Goal: Task Accomplishment & Management: Manage account settings

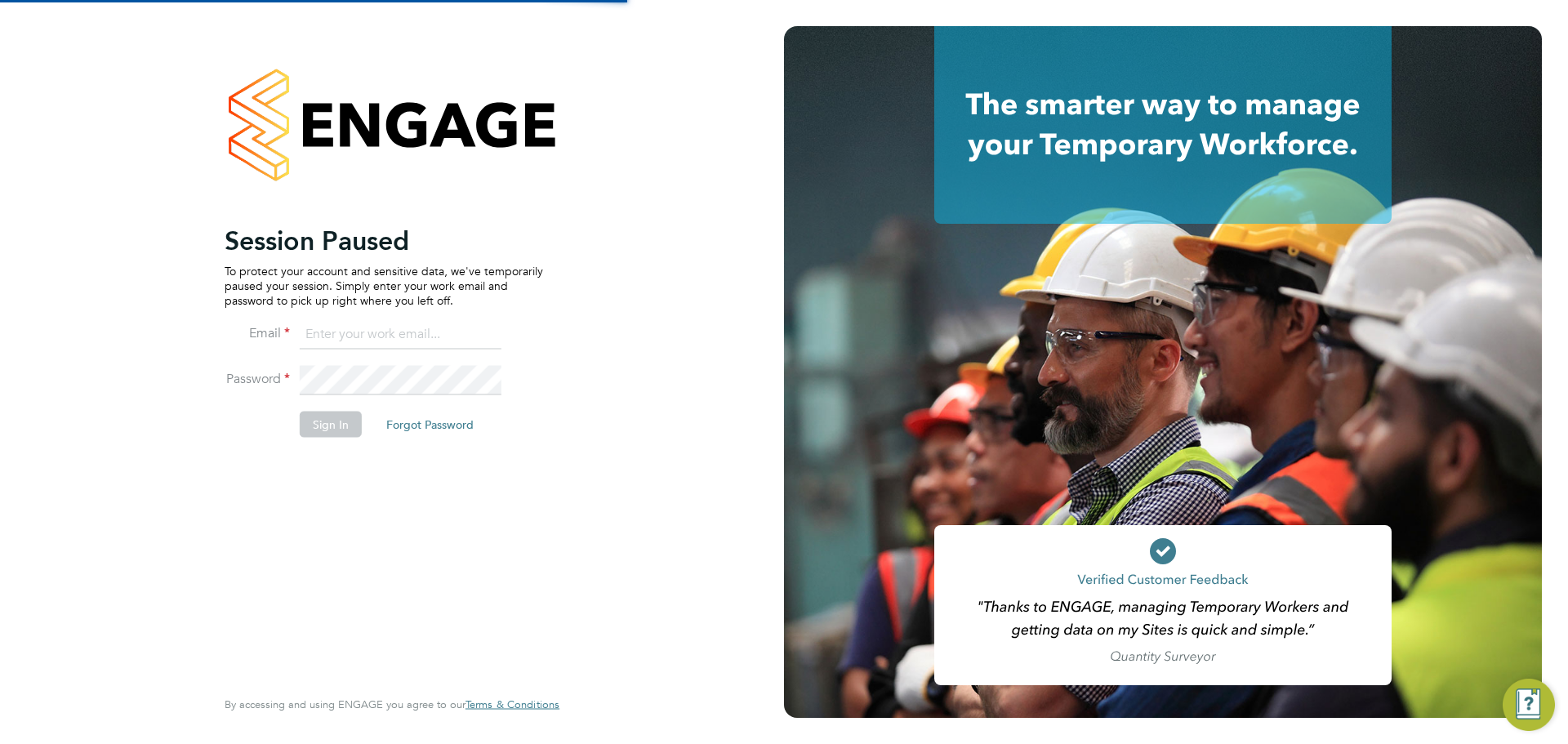
type input "[PERSON_NAME][EMAIL_ADDRESS][PERSON_NAME][DOMAIN_NAME]"
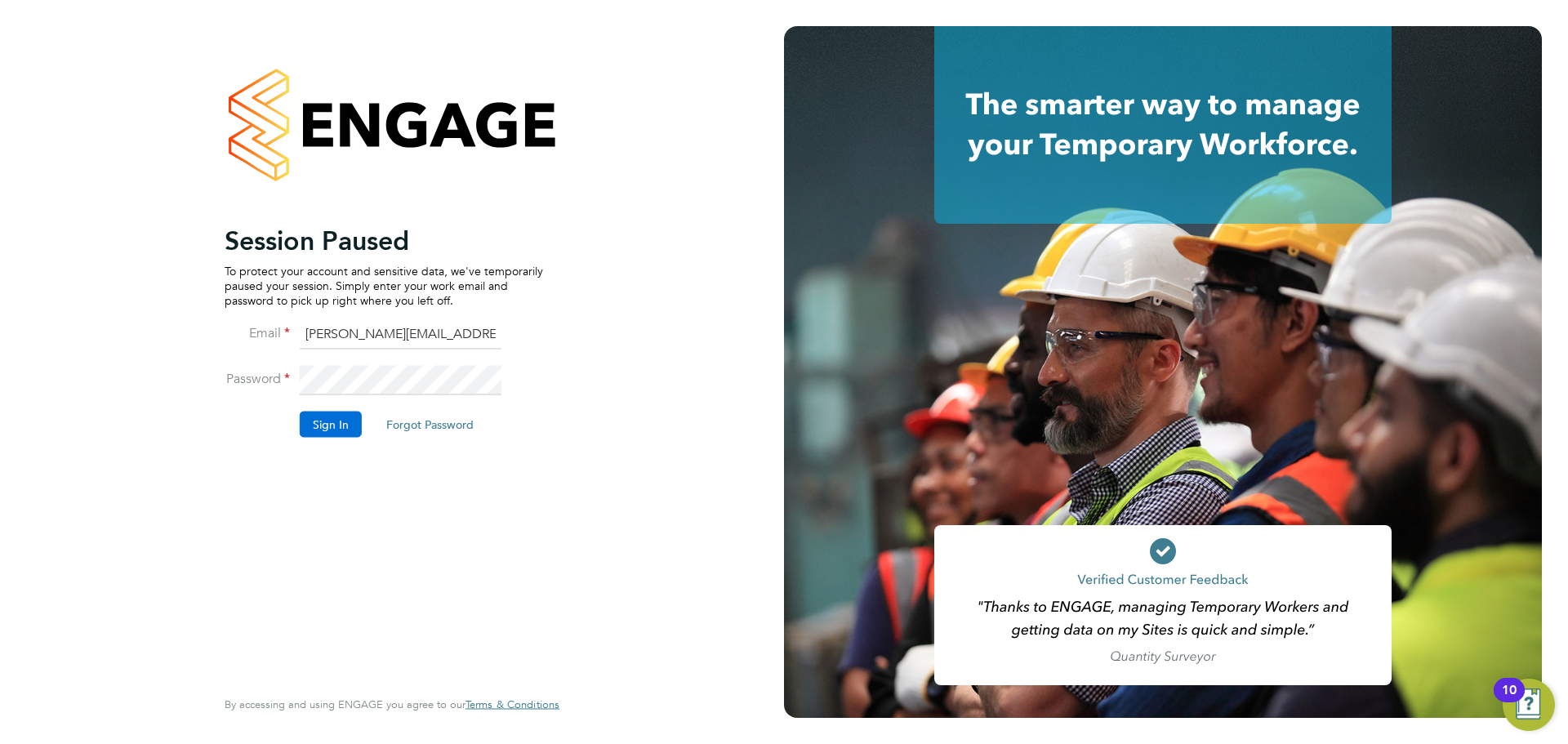
click at [318, 432] on button "Sign In" at bounding box center [331, 423] width 62 height 26
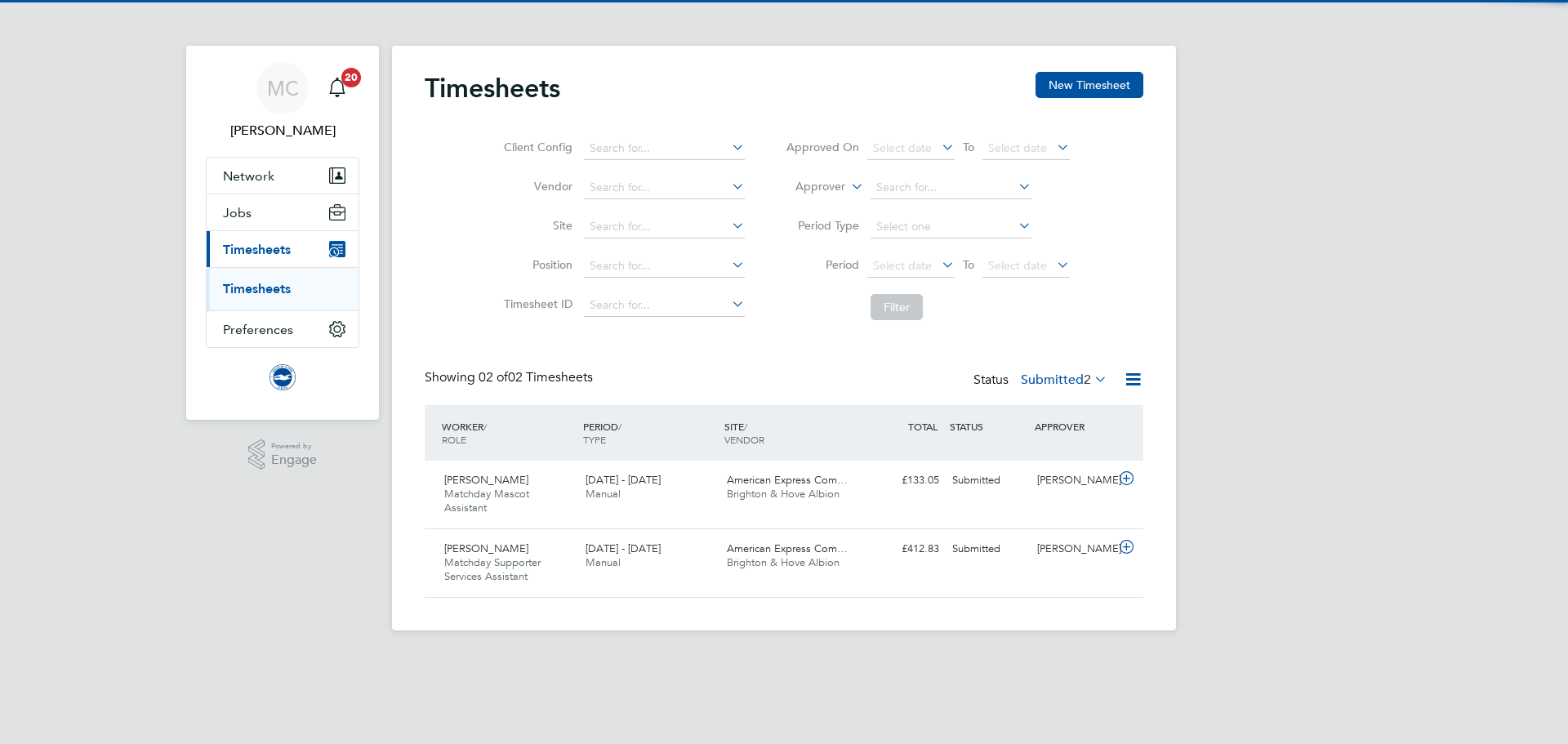
scroll to position [42, 142]
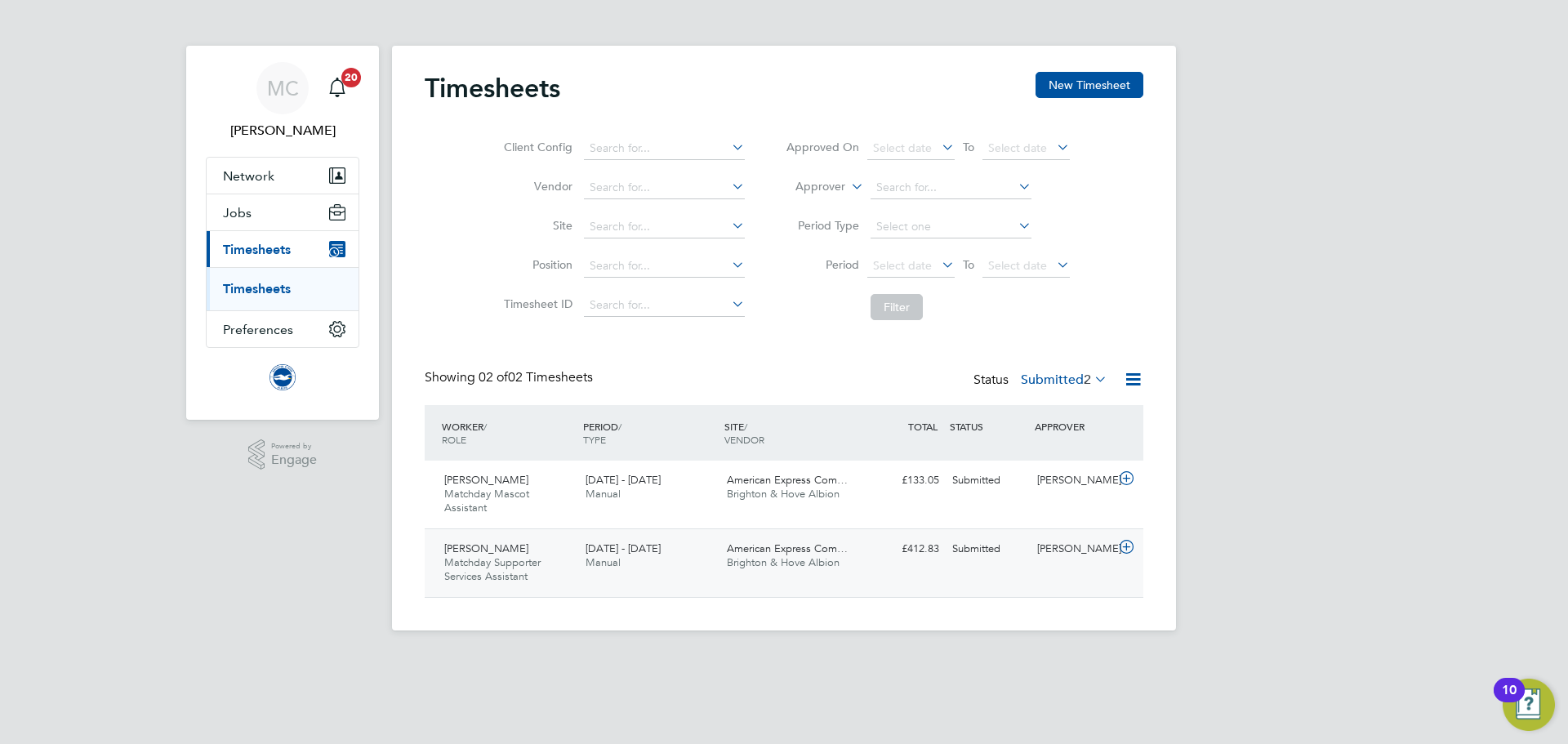
click at [644, 572] on div "1 - 31 Aug 2025 Manual" at bounding box center [650, 556] width 141 height 41
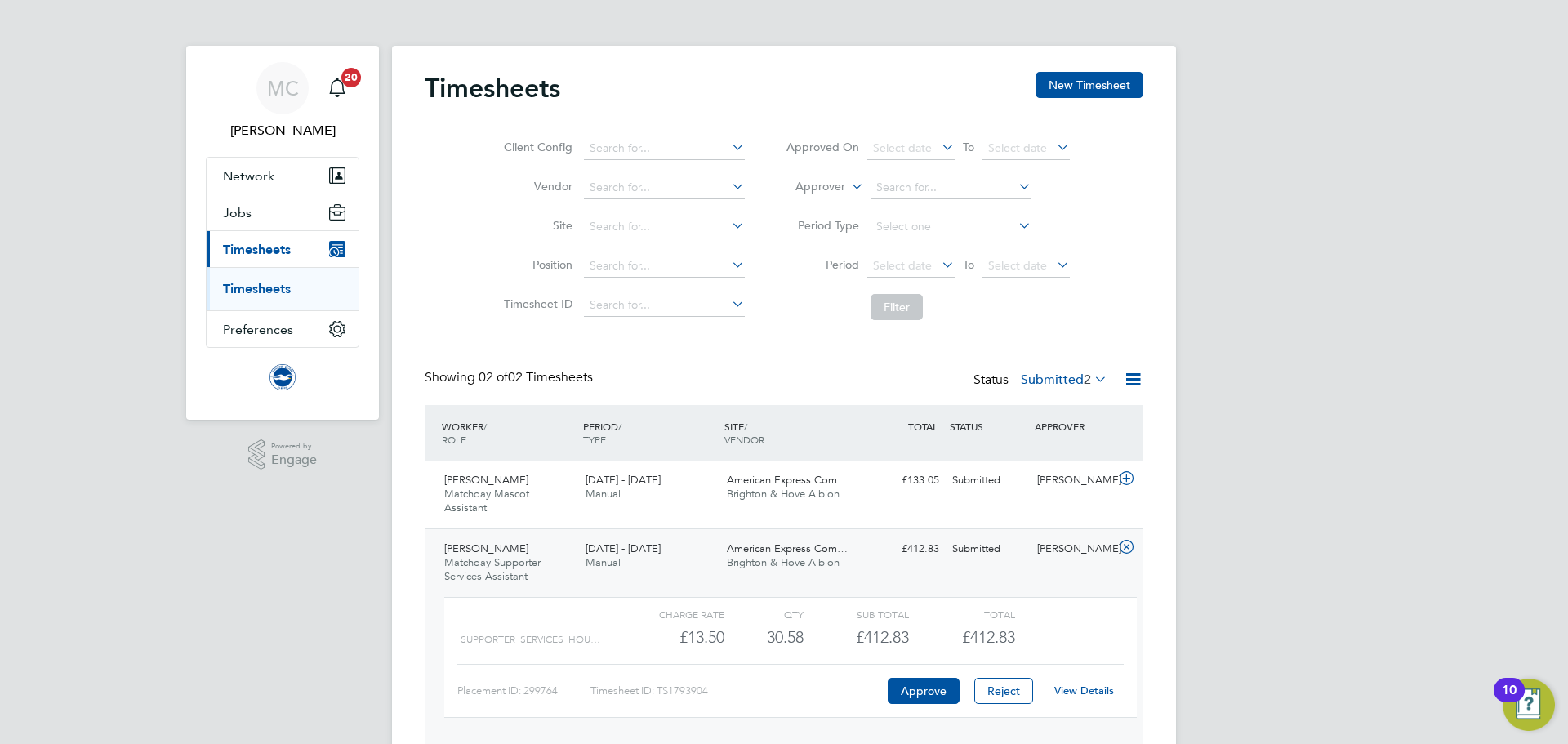
scroll to position [63, 0]
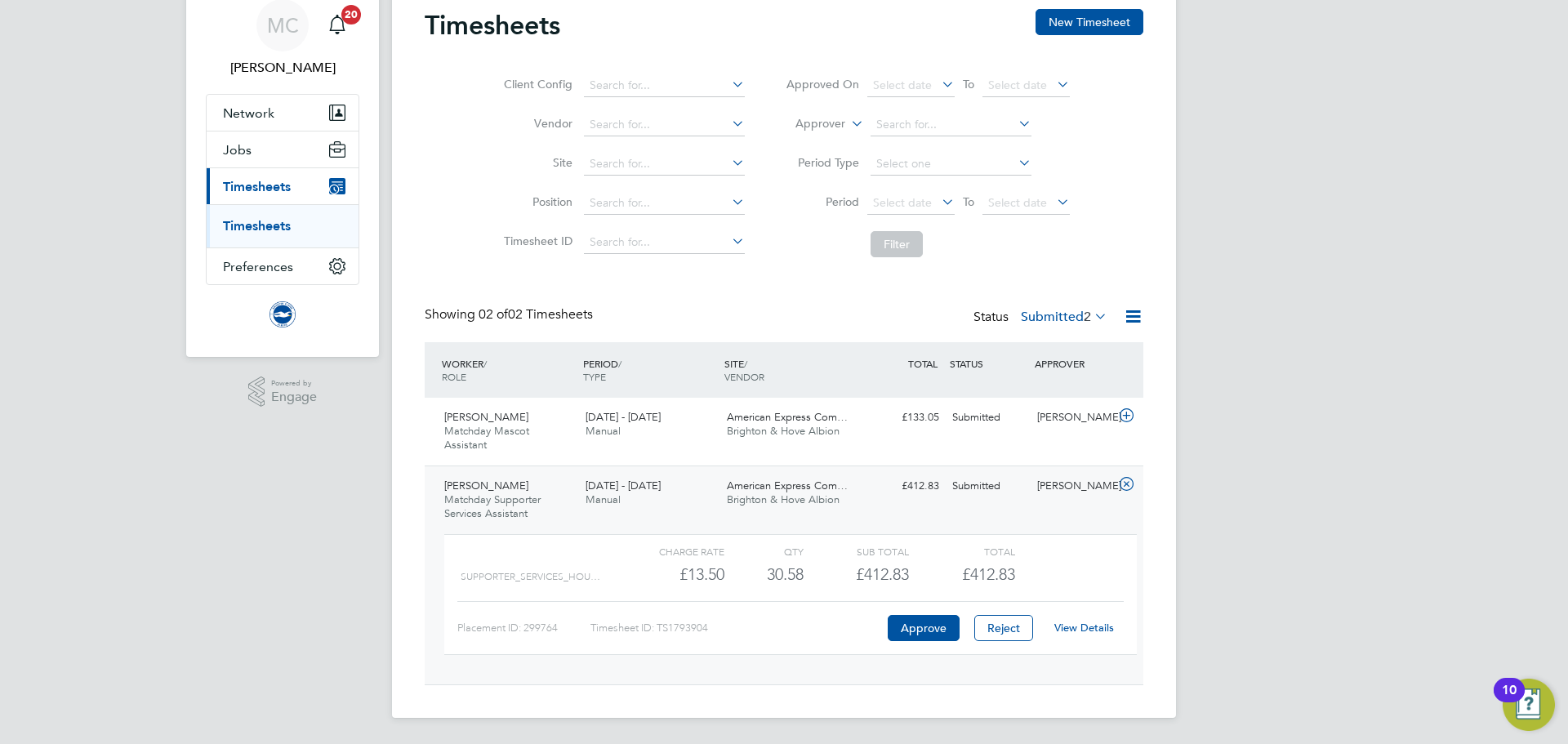
click at [538, 488] on div "Millie Collins Matchday Supporter Services Assistant 1 - 31 Aug 2025" at bounding box center [508, 500] width 141 height 54
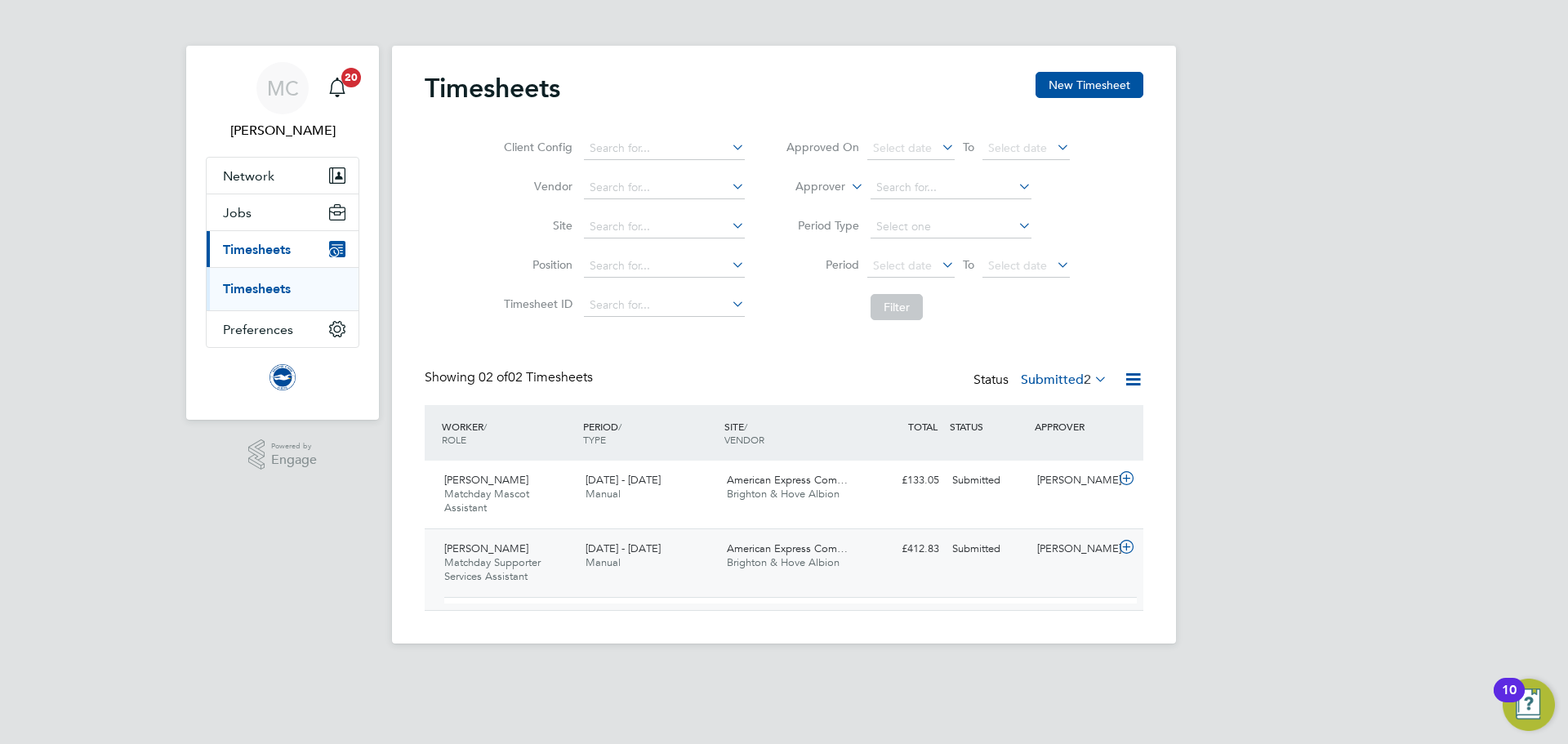
scroll to position [0, 0]
click at [530, 553] on div "Millie Collins Matchday Supporter Services Assistant 1 - 31 Aug 2025" at bounding box center [508, 563] width 141 height 54
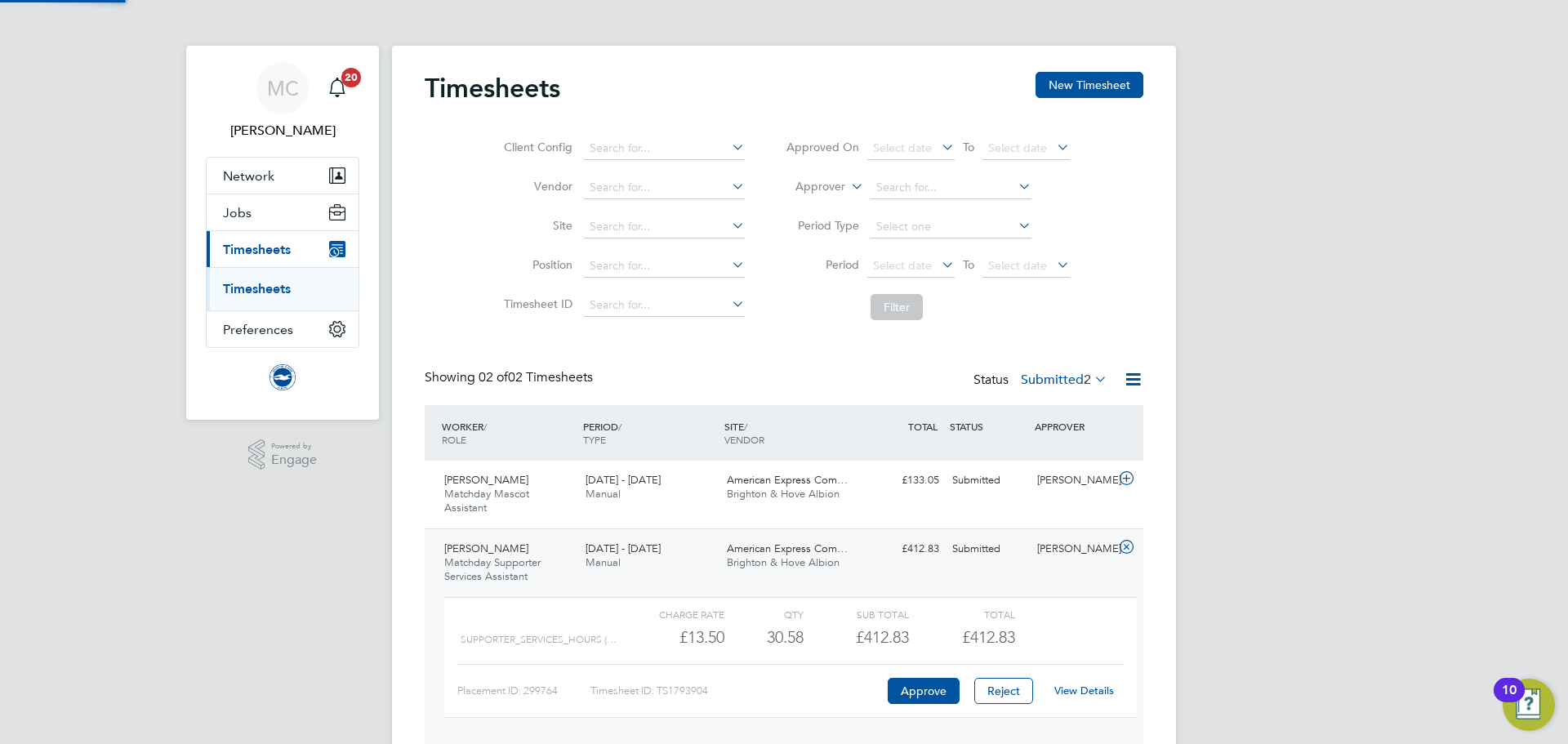
scroll to position [28, 160]
click at [1076, 692] on link "View Details" at bounding box center [1084, 690] width 60 height 14
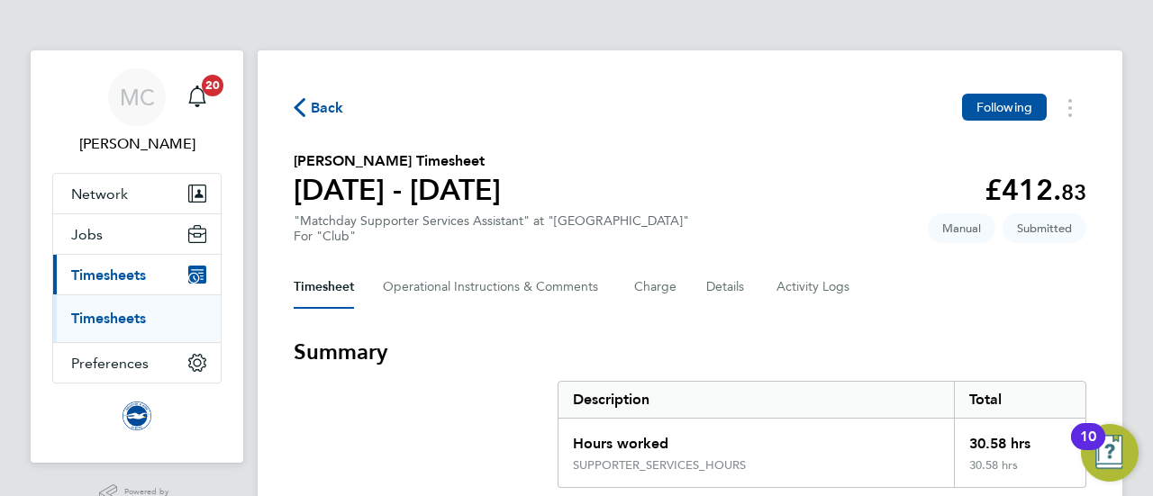
click at [307, 107] on span "Back" at bounding box center [319, 106] width 50 height 17
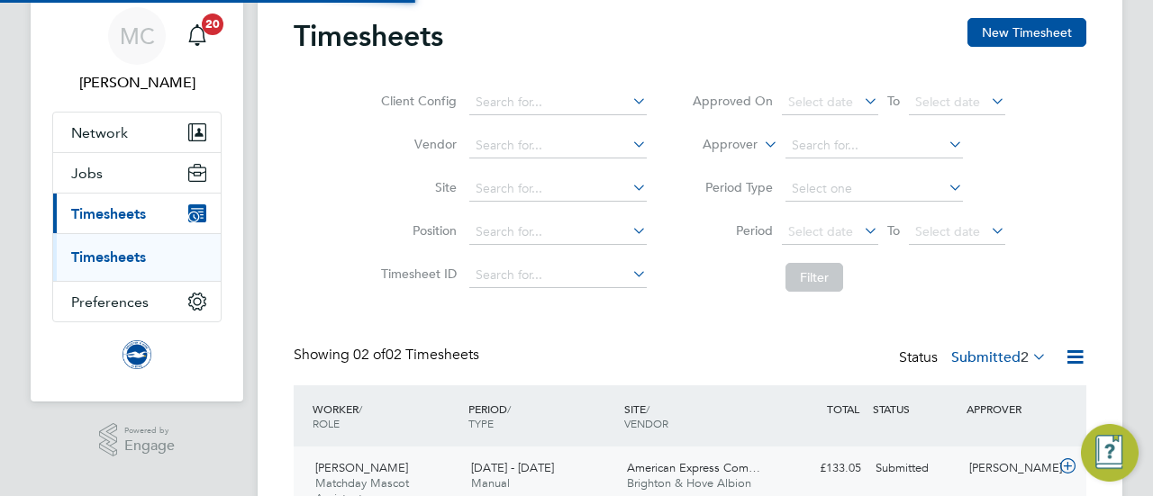
scroll to position [225, 0]
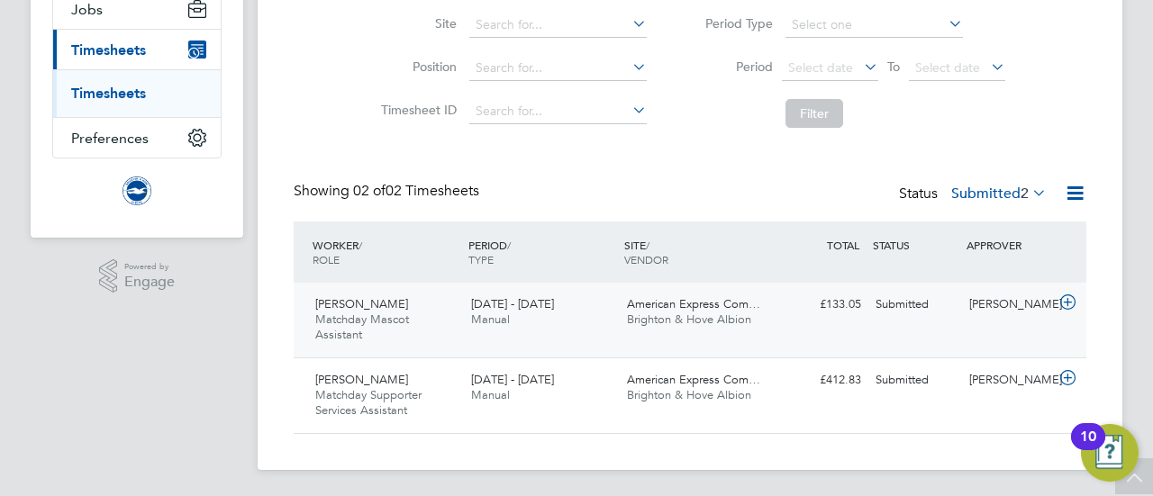
click at [562, 304] on div "1 - 31 Aug 2025 Manual" at bounding box center [542, 312] width 156 height 45
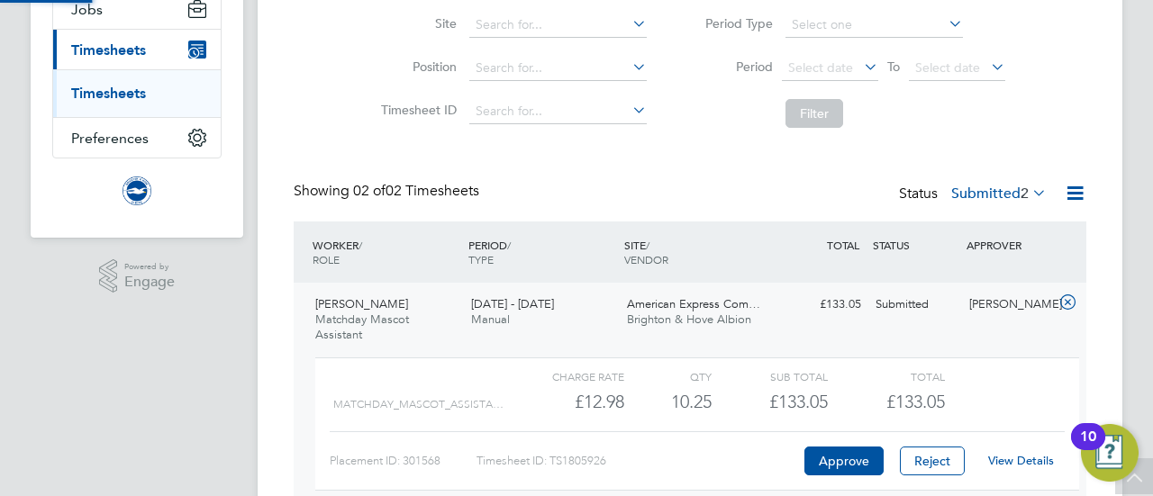
scroll to position [31, 176]
click at [1016, 460] on link "View Details" at bounding box center [1021, 460] width 66 height 15
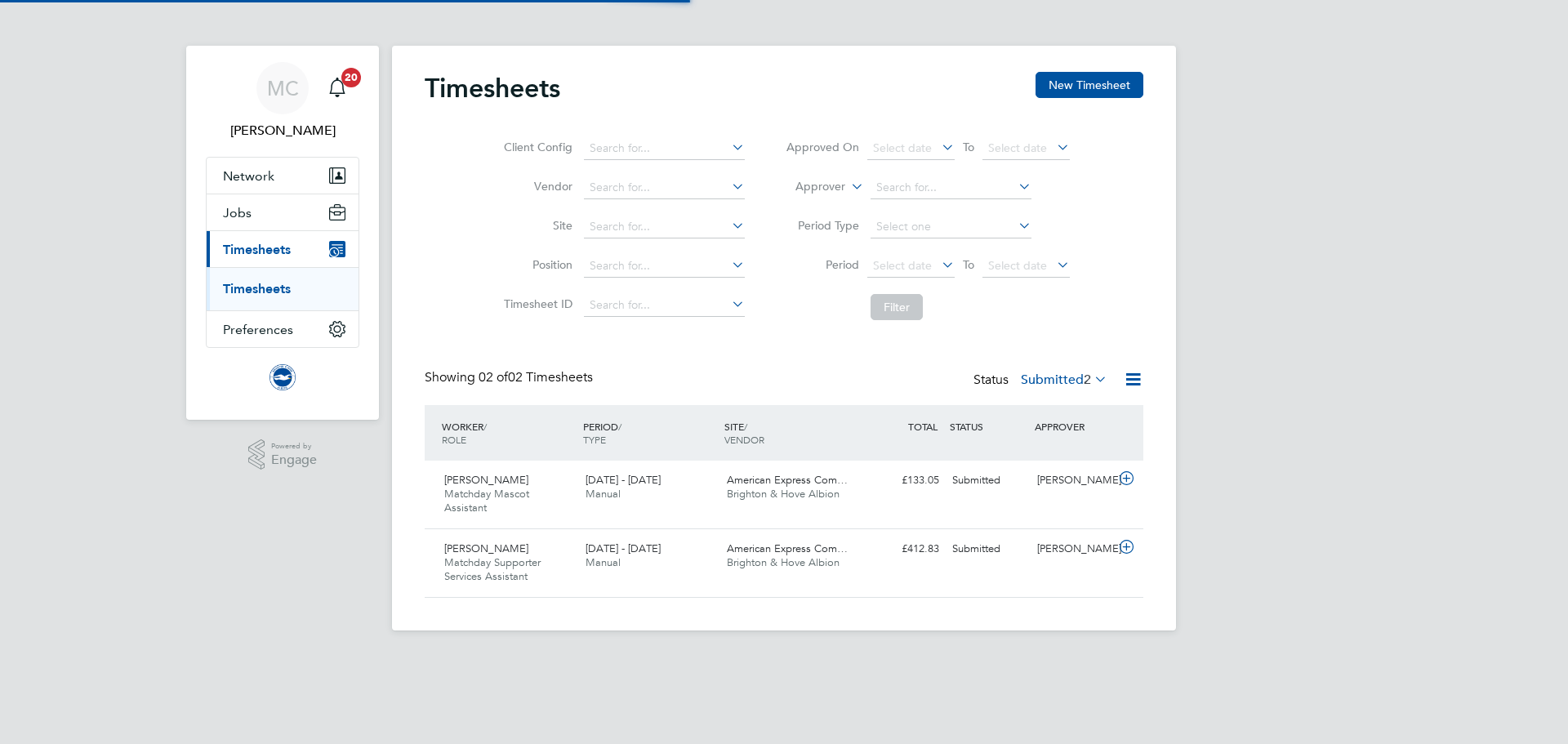
scroll to position [42, 142]
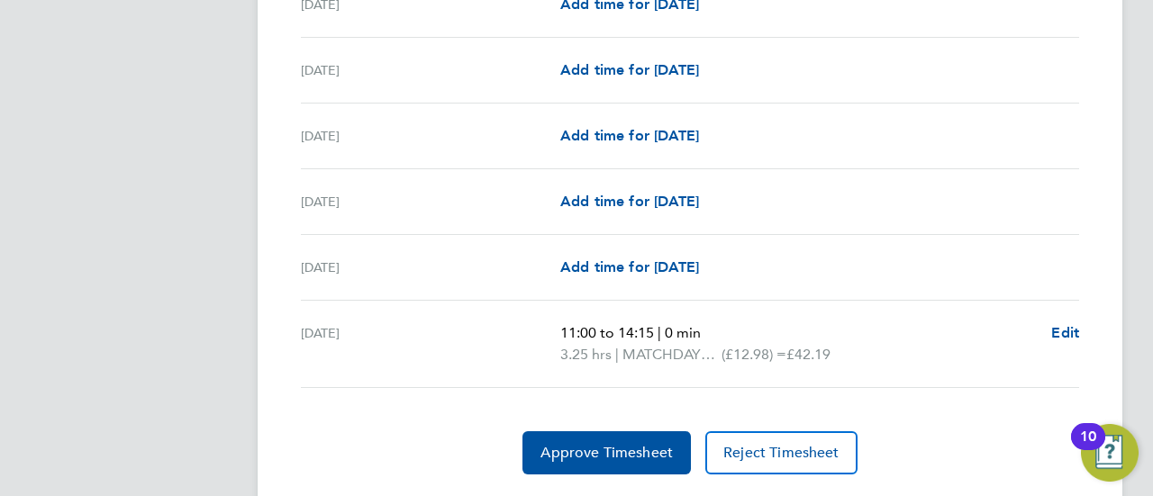
scroll to position [1805, 0]
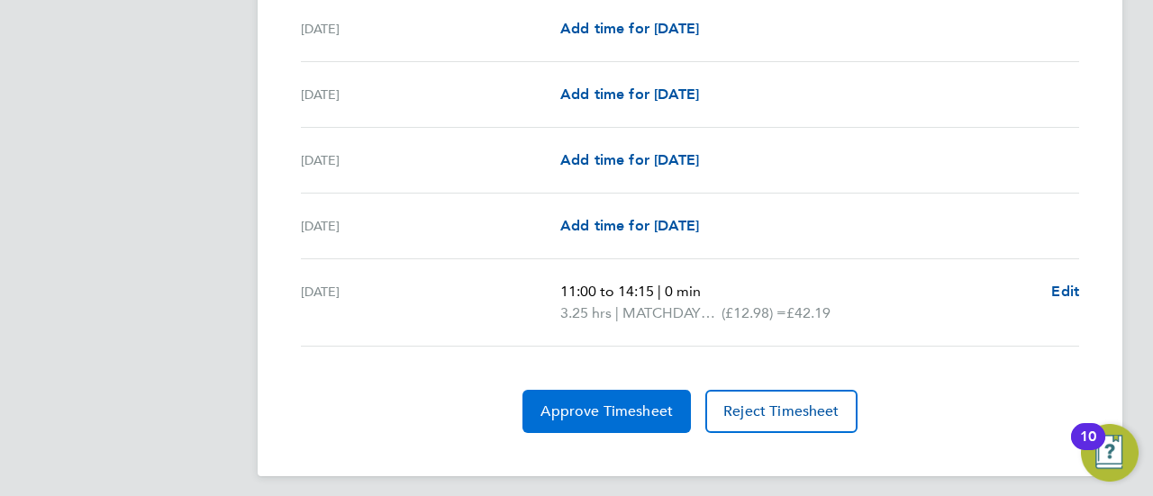
click at [568, 404] on span "Approve Timesheet" at bounding box center [606, 412] width 132 height 18
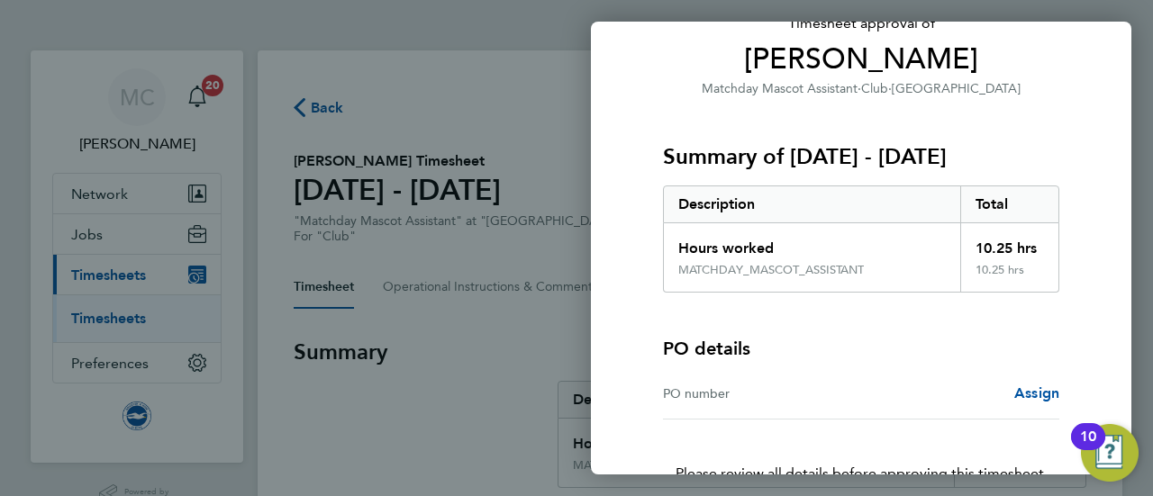
scroll to position [262, 0]
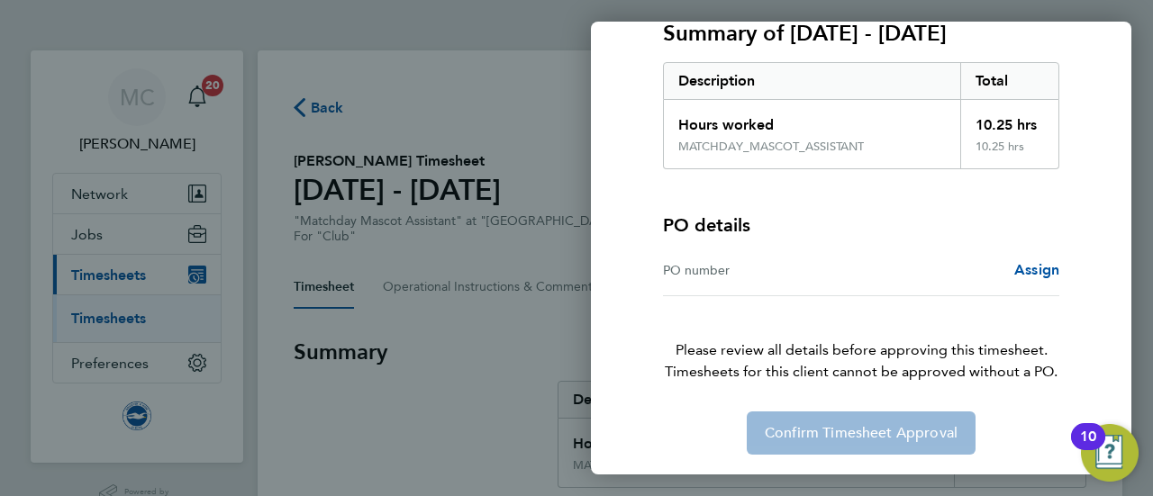
click at [697, 268] on div "PO number" at bounding box center [762, 270] width 198 height 22
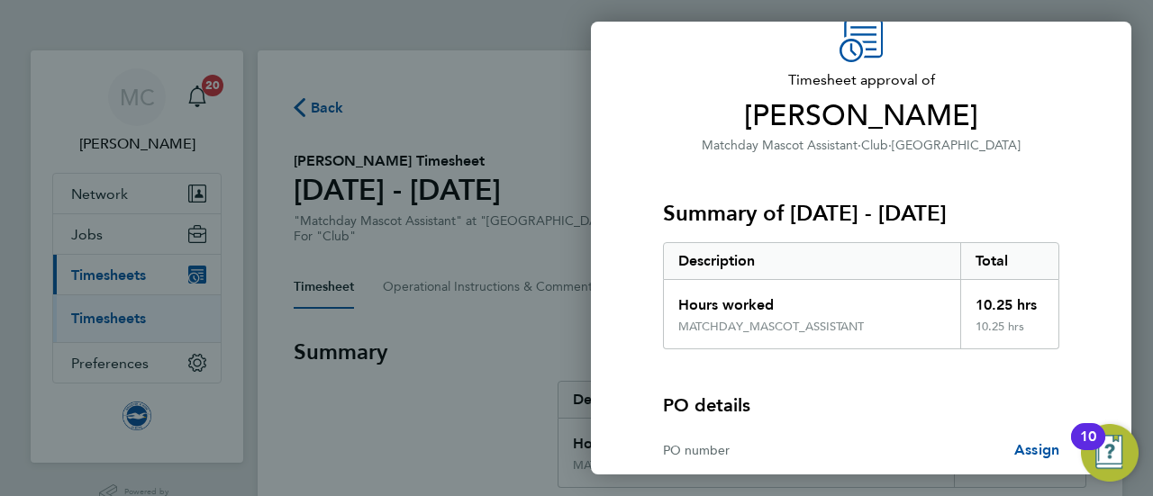
scroll to position [0, 0]
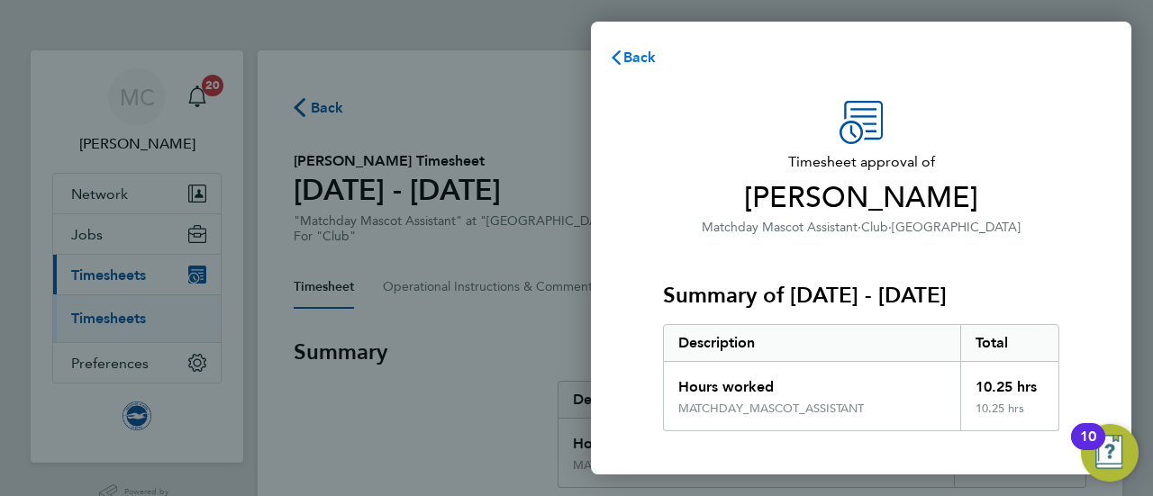
click at [624, 57] on span "Back" at bounding box center [639, 57] width 33 height 17
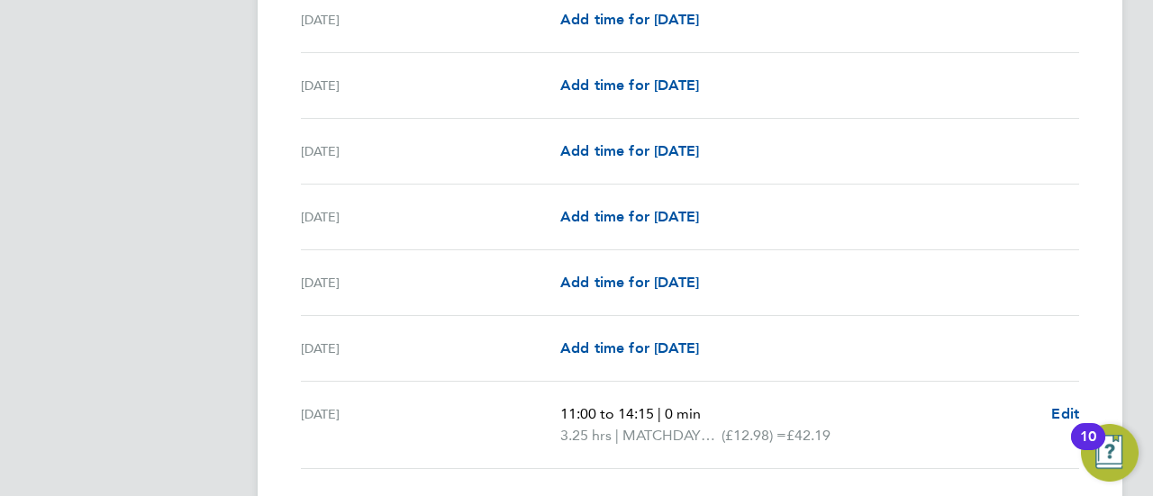
scroll to position [1805, 0]
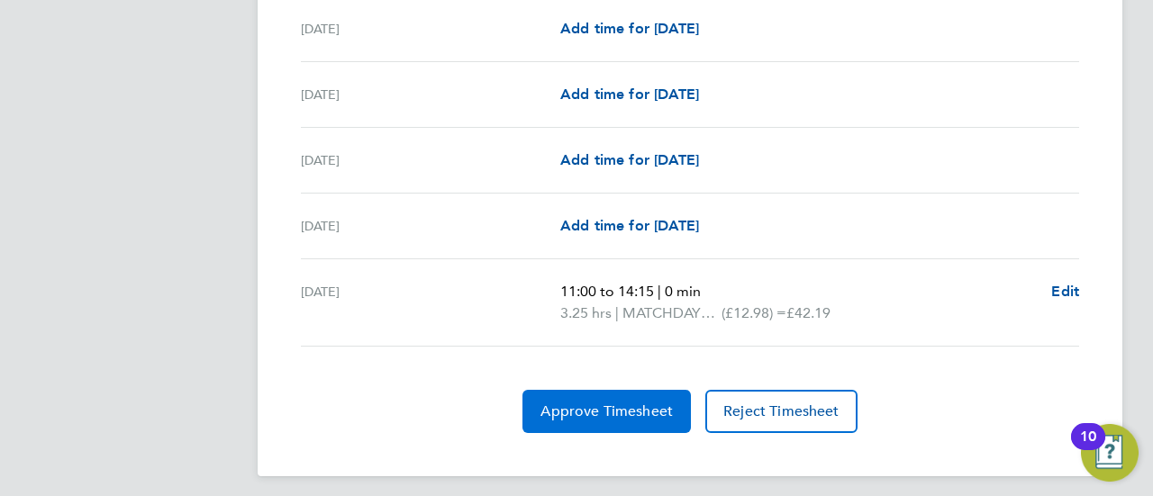
click at [632, 408] on span "Approve Timesheet" at bounding box center [606, 412] width 132 height 18
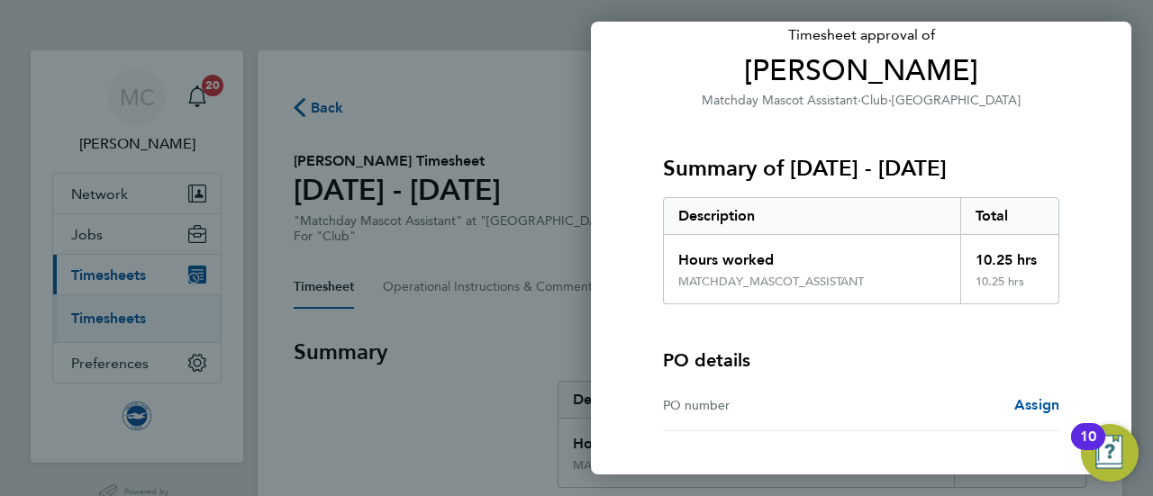
scroll to position [262, 0]
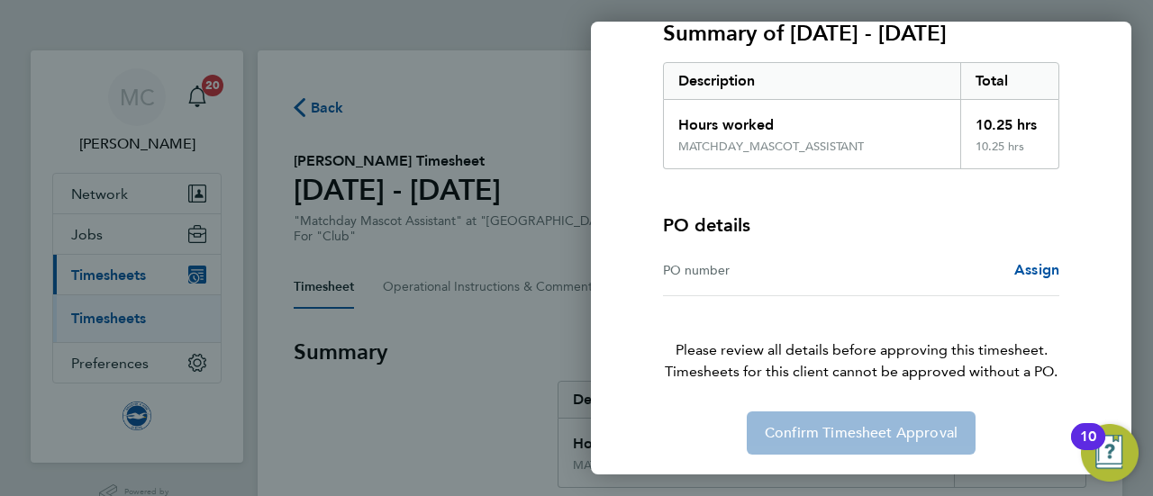
click at [754, 275] on div "PO number" at bounding box center [762, 270] width 198 height 22
click at [670, 263] on div "PO number" at bounding box center [762, 270] width 198 height 22
click at [674, 266] on div "PO number" at bounding box center [762, 270] width 198 height 22
click at [1063, 397] on div "Timesheet approval of Milan Shah Matchday Mascot Assistant · Club · American Ex…" at bounding box center [861, 147] width 440 height 616
click at [677, 269] on div "PO number" at bounding box center [762, 270] width 198 height 22
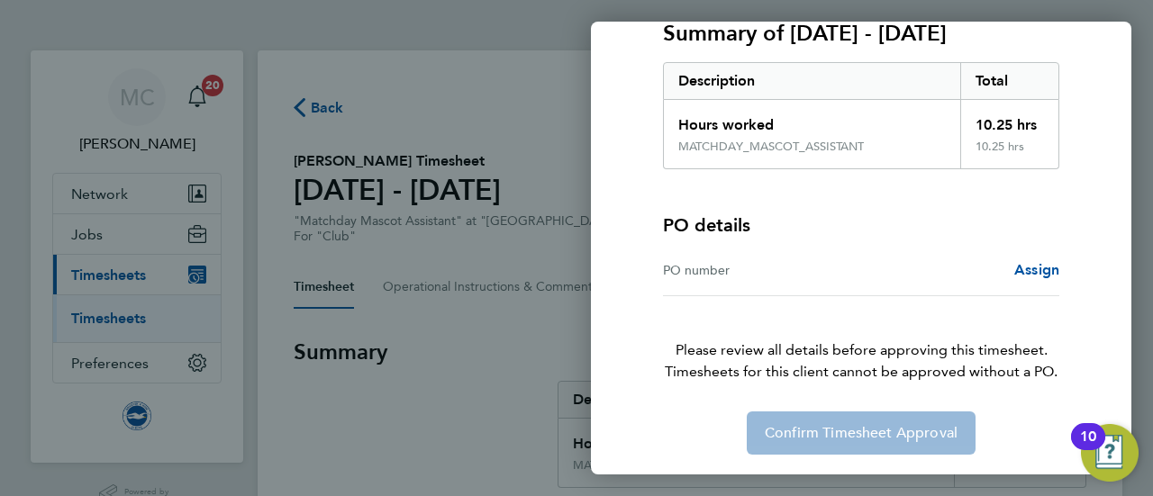
click at [726, 259] on div "PO number" at bounding box center [762, 270] width 198 height 22
click at [1029, 271] on span "Assign" at bounding box center [1036, 269] width 45 height 17
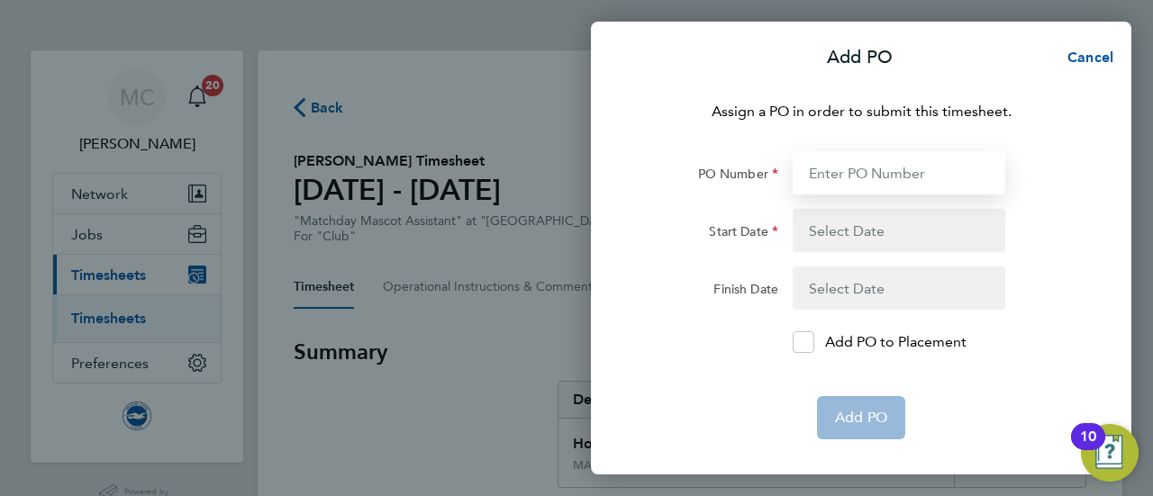
click at [831, 177] on input "PO Number" at bounding box center [899, 172] width 213 height 43
type input "0"
type input "01 Jul 20"
type input "28 Feb 29"
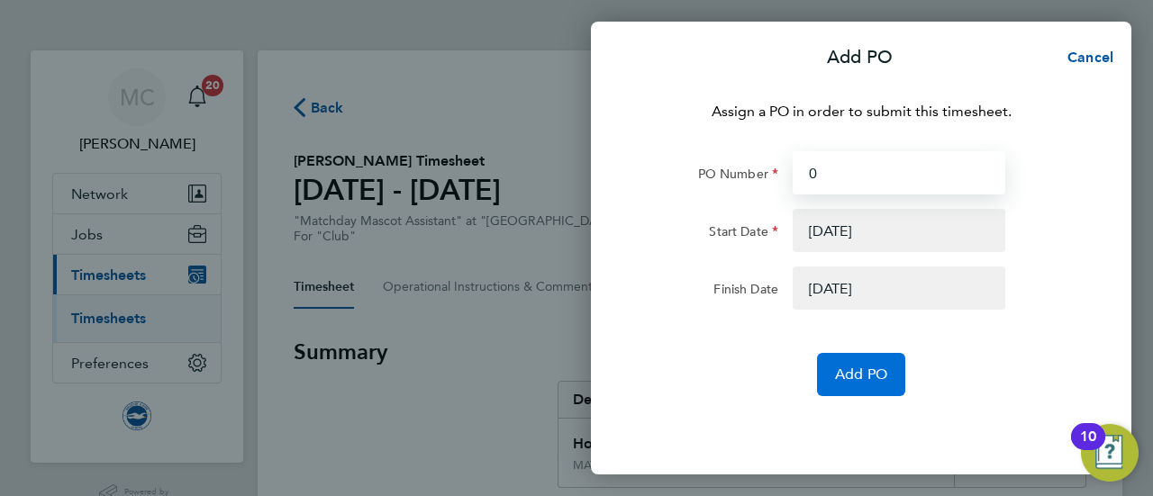
type input "0"
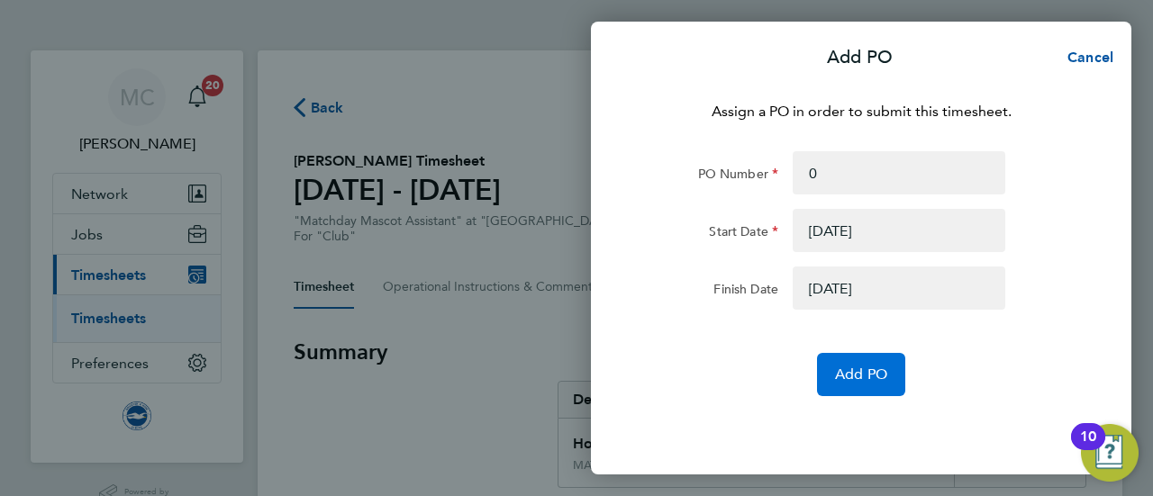
click at [874, 382] on span "Add PO" at bounding box center [861, 375] width 52 height 18
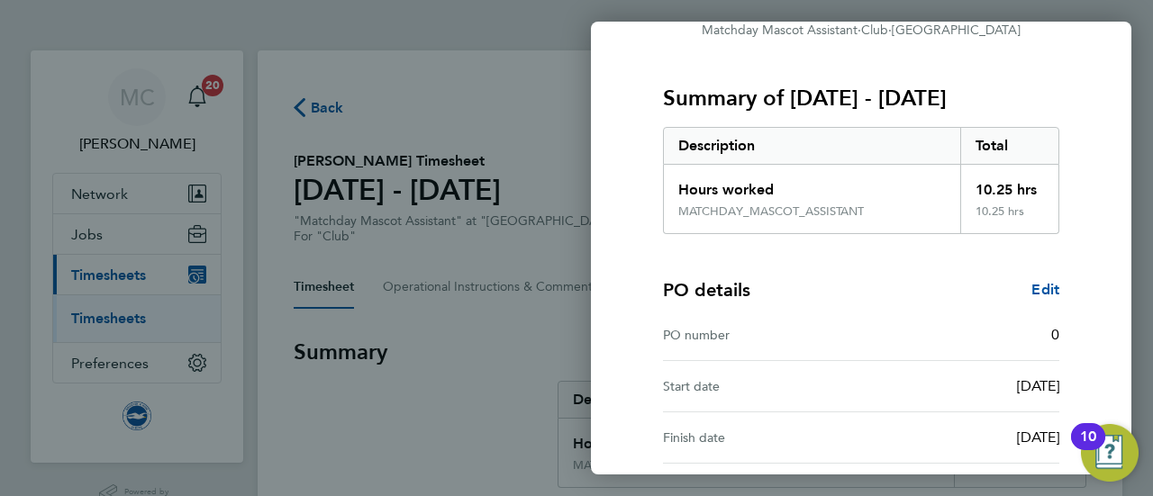
scroll to position [360, 0]
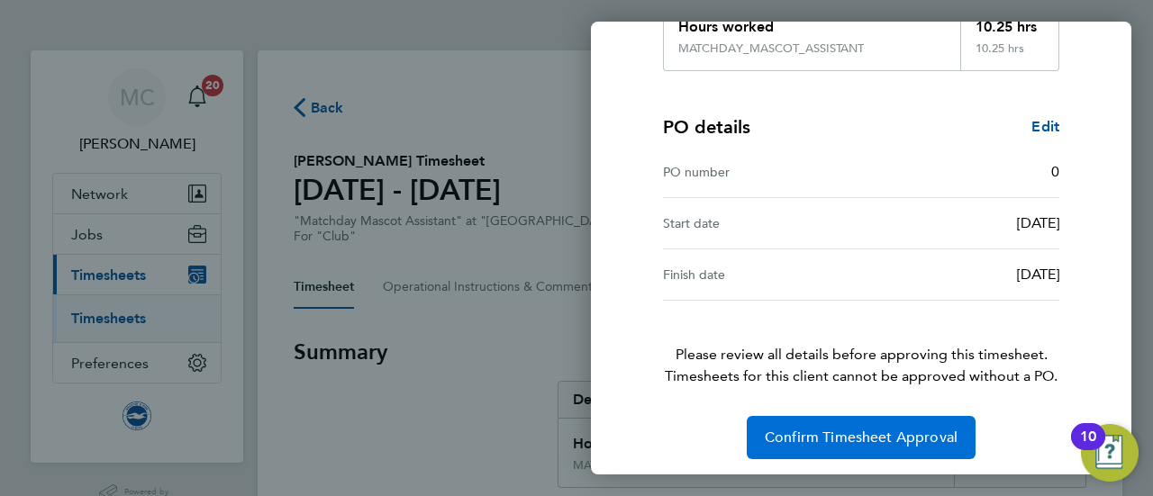
click at [861, 429] on span "Confirm Timesheet Approval" at bounding box center [861, 438] width 193 height 18
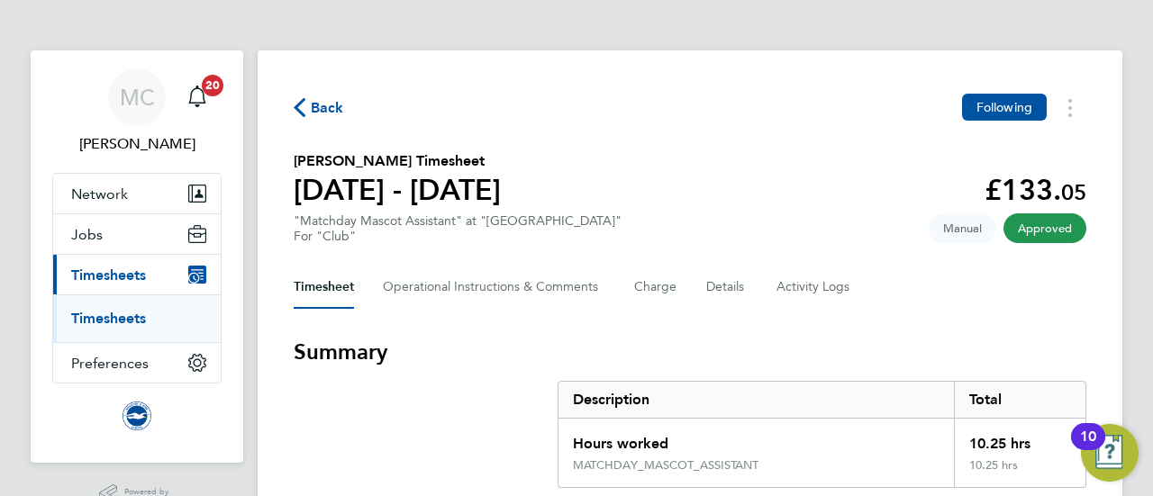
click at [312, 111] on span "Back" at bounding box center [327, 108] width 33 height 22
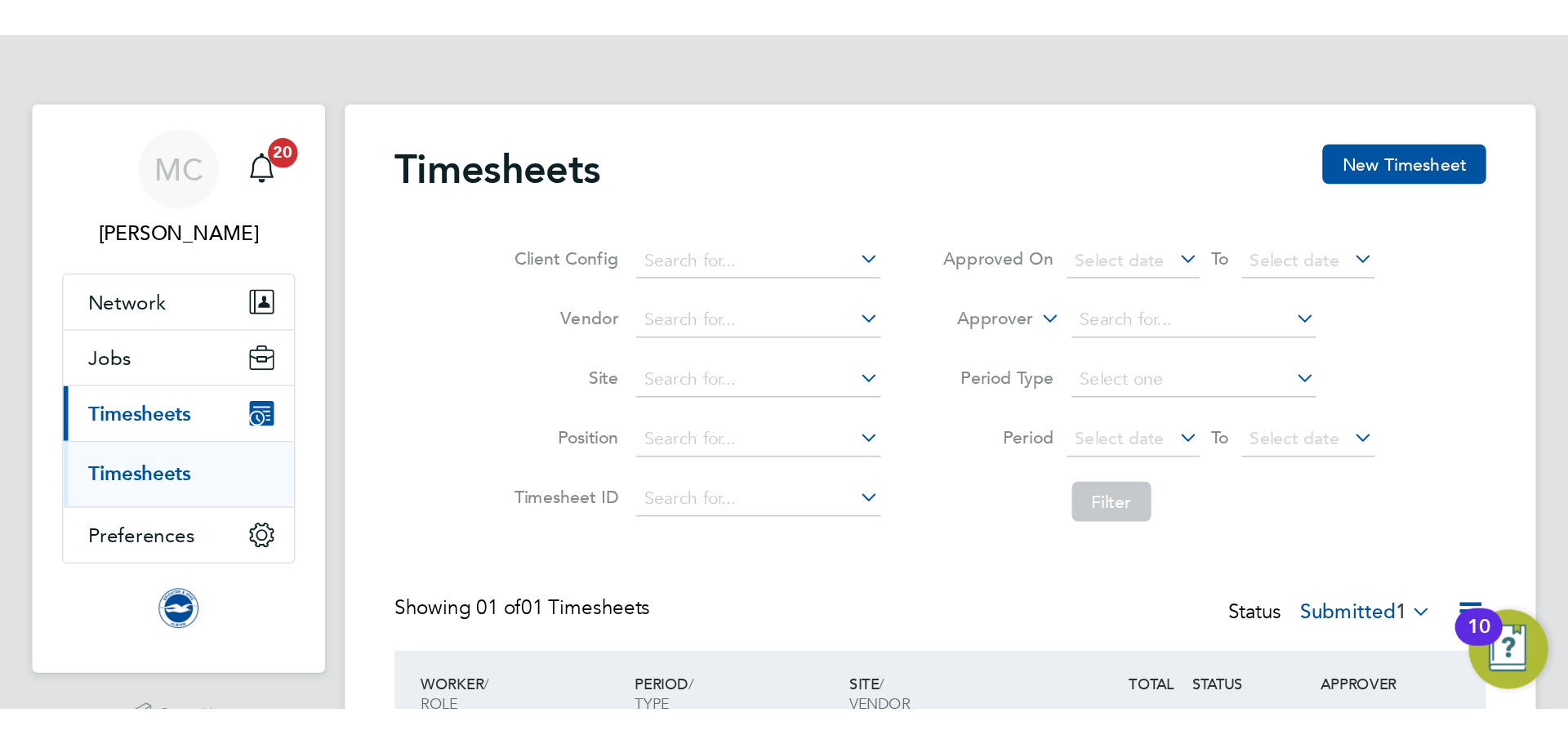
scroll to position [42, 142]
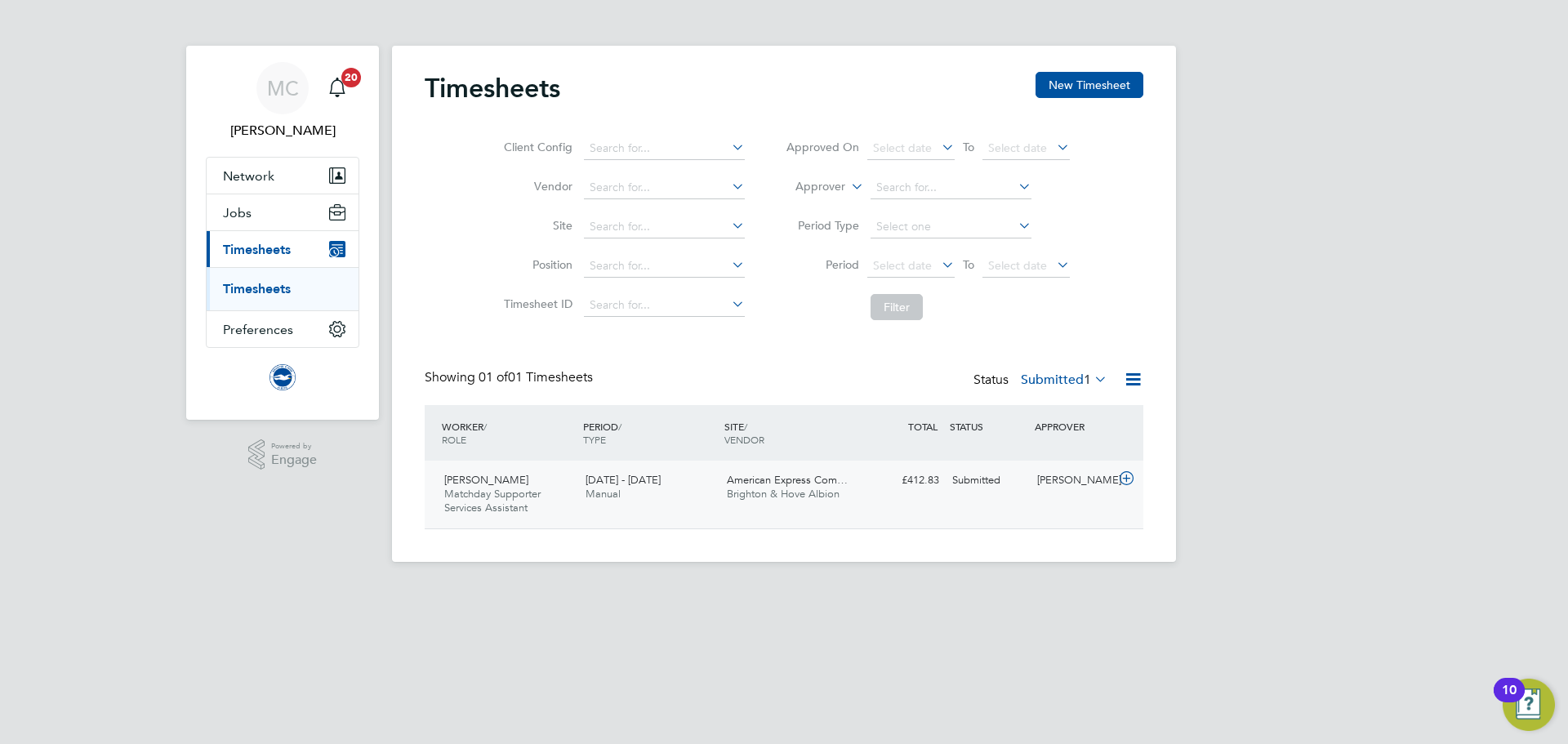
click at [708, 449] on div "1 - 31 Aug 2025 Manual" at bounding box center [650, 487] width 141 height 41
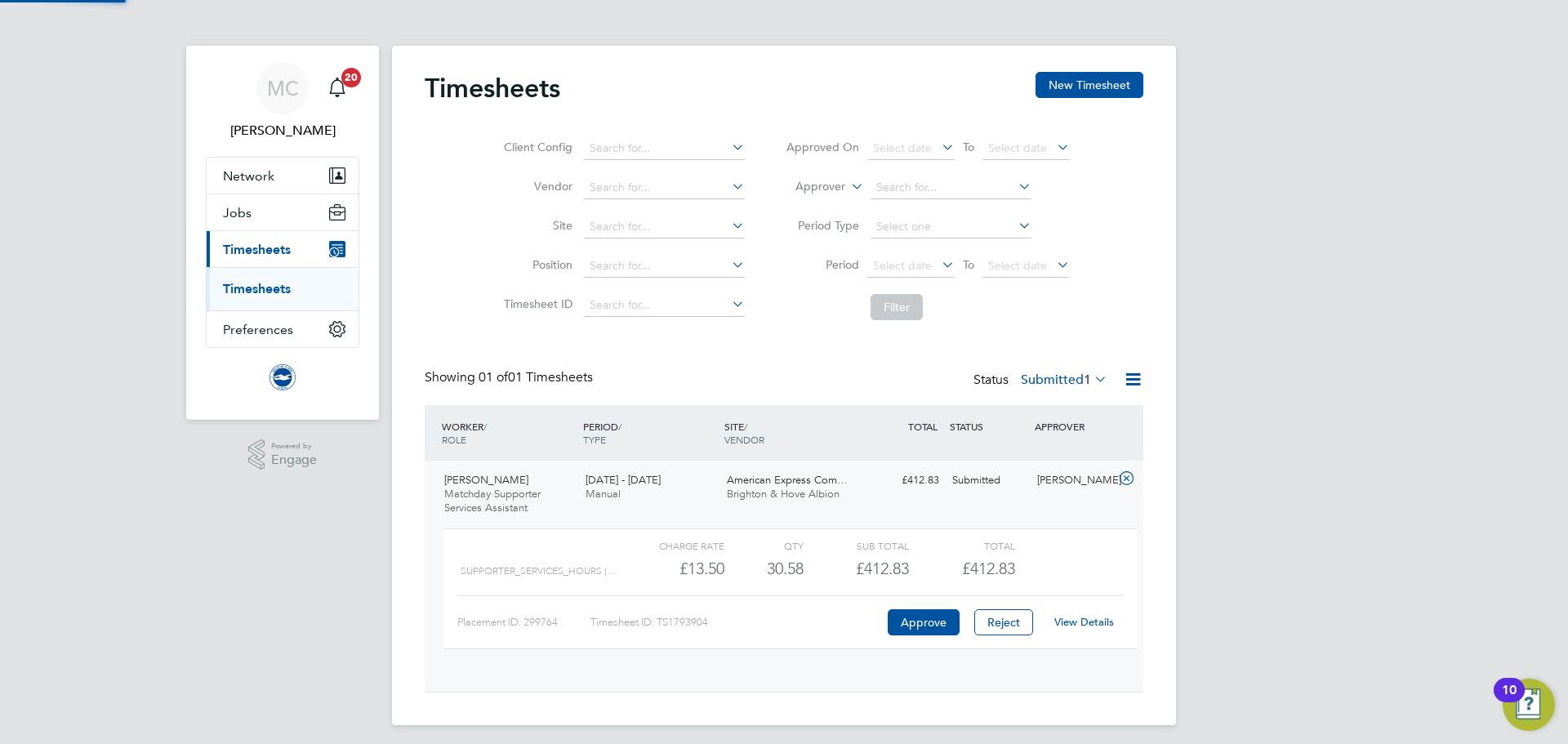
scroll to position [28, 160]
click at [1044, 449] on link "View Details" at bounding box center [1084, 621] width 60 height 14
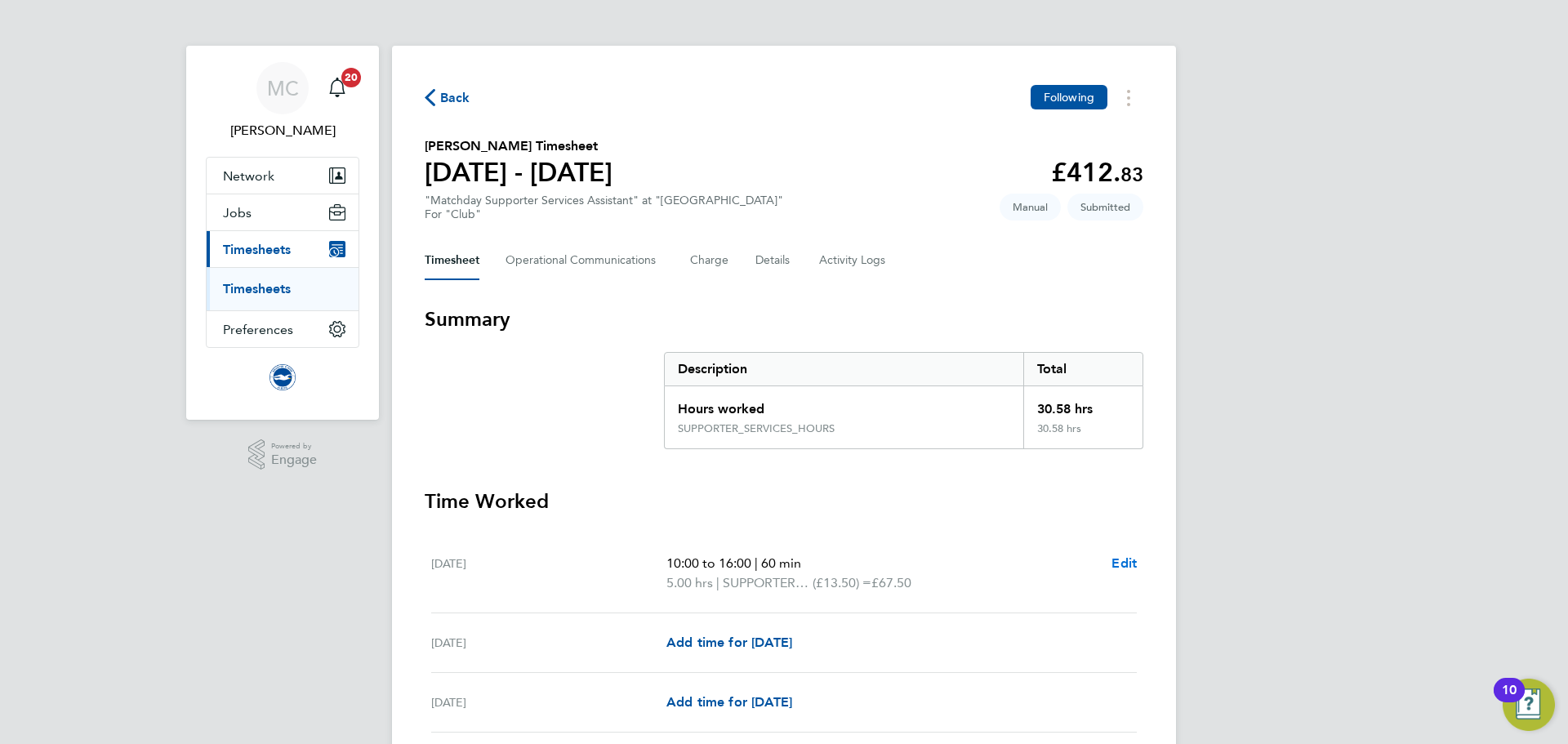
click at [1132, 565] on span "Edit" at bounding box center [1124, 563] width 25 height 15
select select "60"
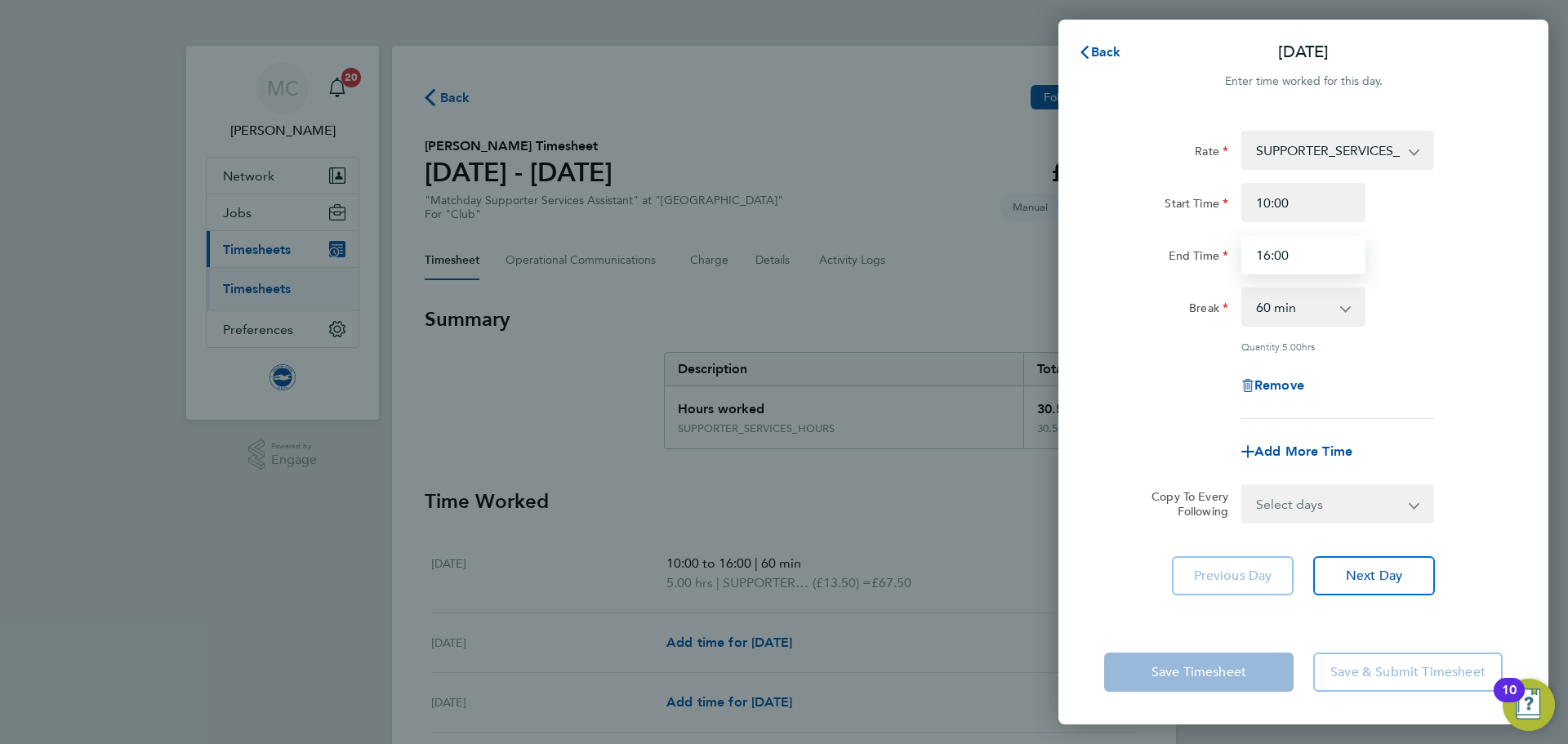
click at [1309, 253] on input "16:00" at bounding box center [1302, 254] width 124 height 39
drag, startPoint x: 1086, startPoint y: 49, endPoint x: 875, endPoint y: 350, distance: 367.6
click at [1086, 49] on icon "button" at bounding box center [1084, 52] width 8 height 13
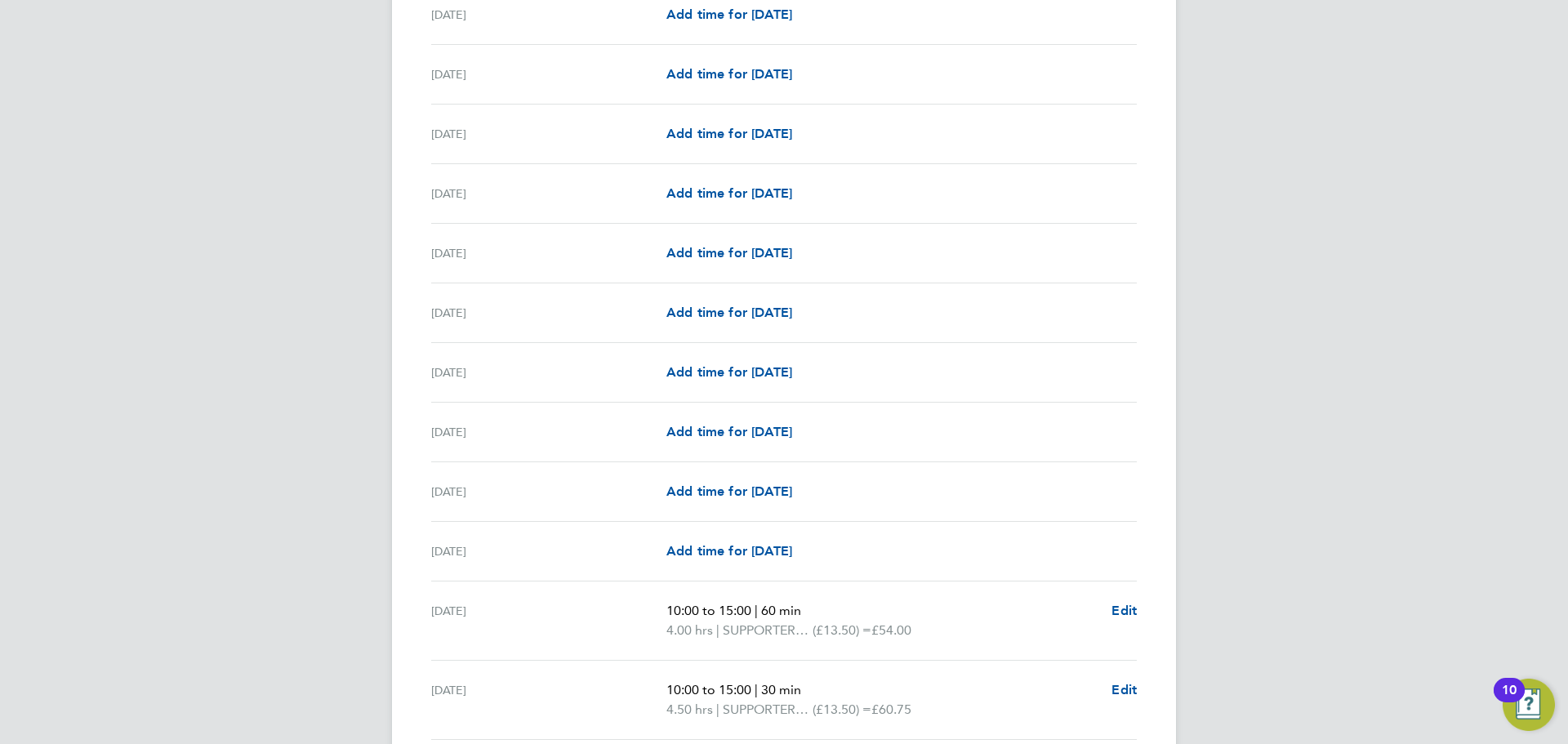
scroll to position [1143, 0]
